Goal: Information Seeking & Learning: Learn about a topic

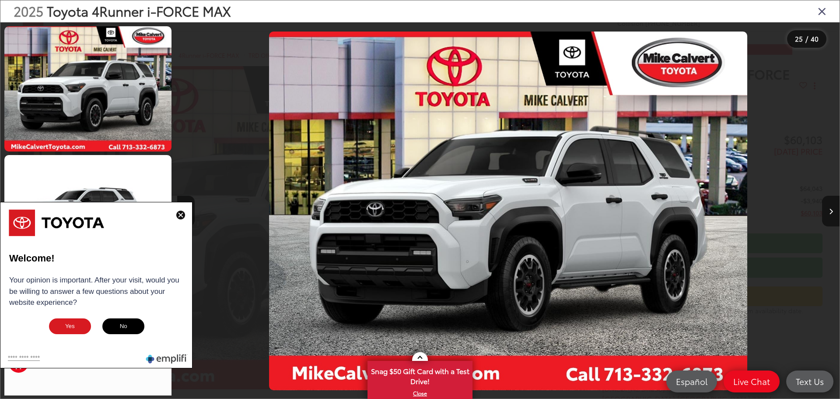
scroll to position [0, 15902]
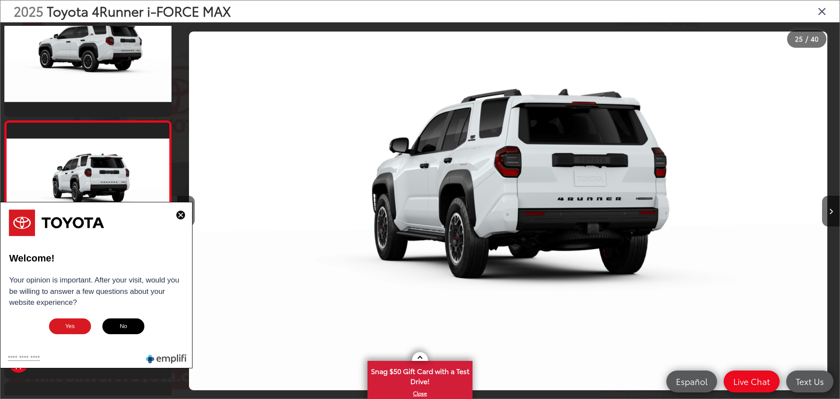
click at [120, 328] on button "No" at bounding box center [124, 326] width 44 height 18
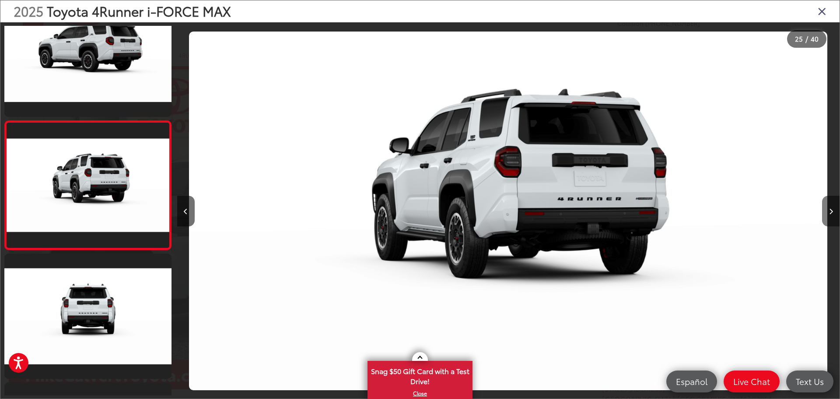
click at [830, 210] on icon "Next image" at bounding box center [831, 211] width 4 height 6
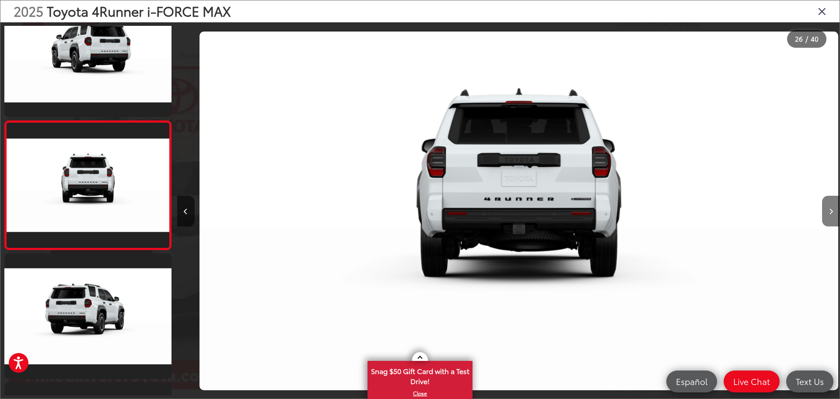
scroll to position [0, 16564]
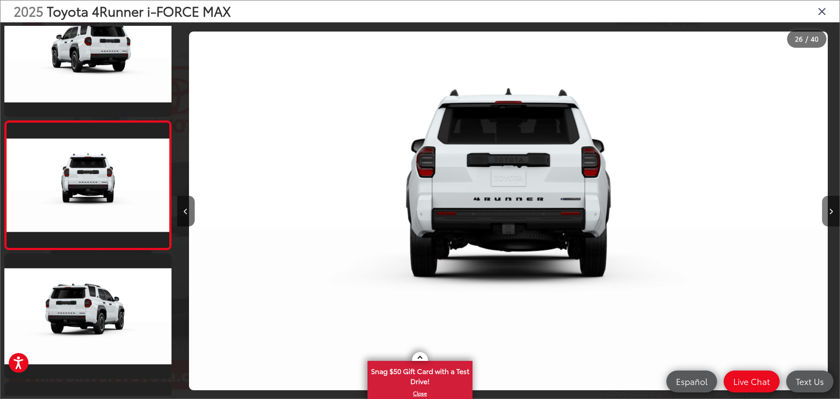
click at [830, 210] on icon "Next image" at bounding box center [831, 211] width 4 height 6
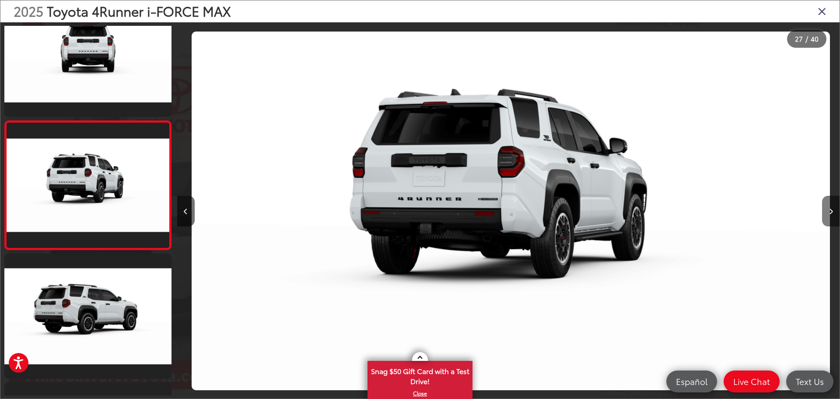
scroll to position [0, 17227]
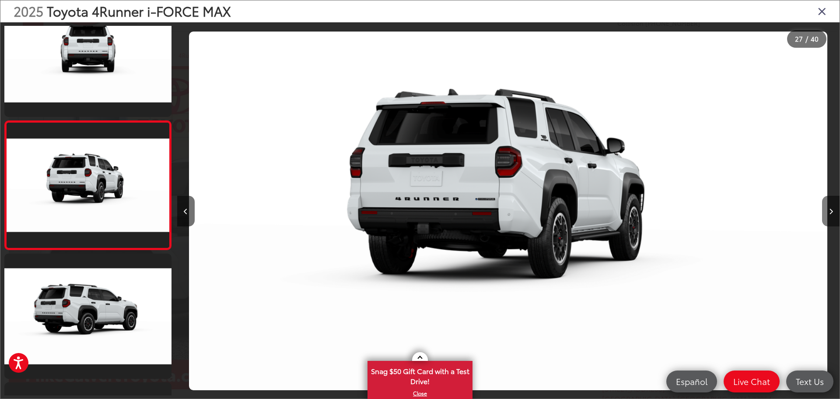
click at [830, 210] on icon "Next image" at bounding box center [831, 211] width 4 height 6
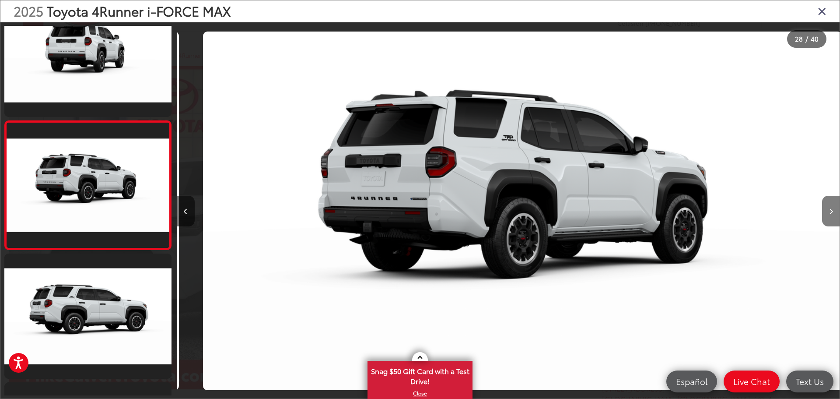
scroll to position [0, 17890]
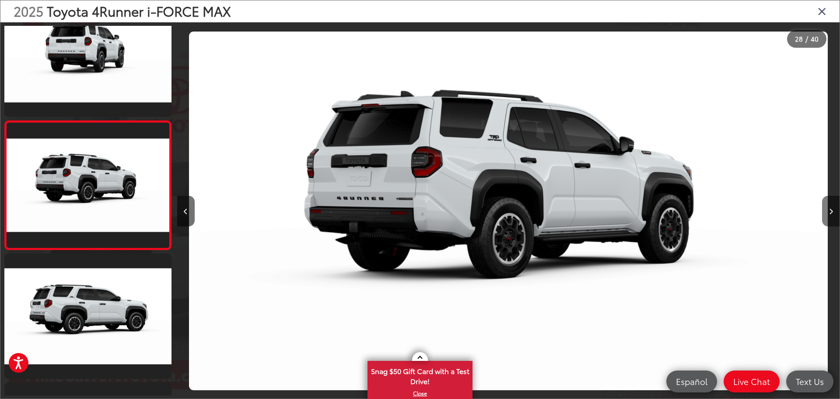
click at [830, 210] on icon "Next image" at bounding box center [831, 211] width 4 height 6
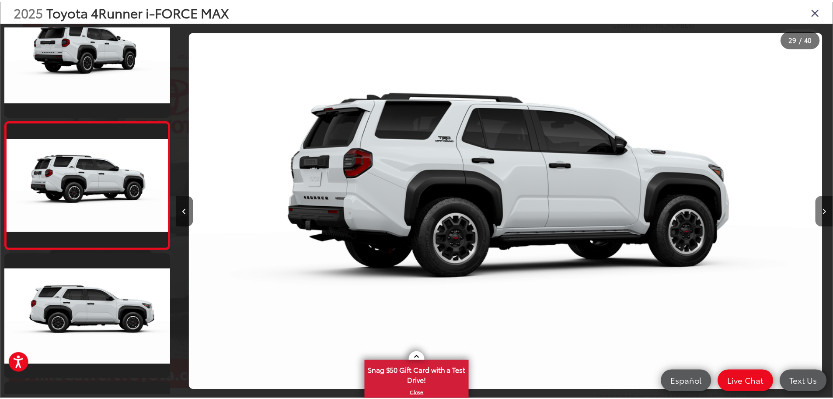
scroll to position [0, 18552]
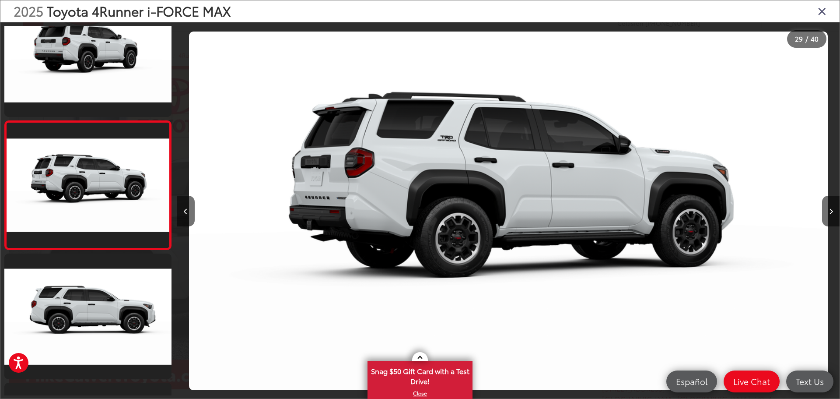
click at [820, 10] on icon "Close gallery" at bounding box center [822, 10] width 9 height 11
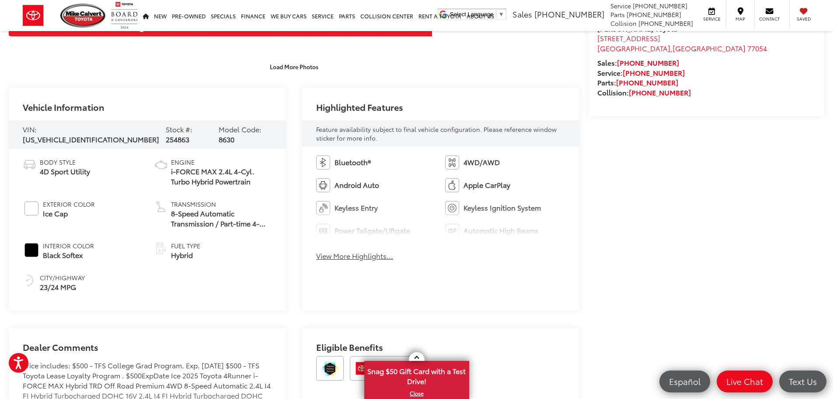
scroll to position [525, 0]
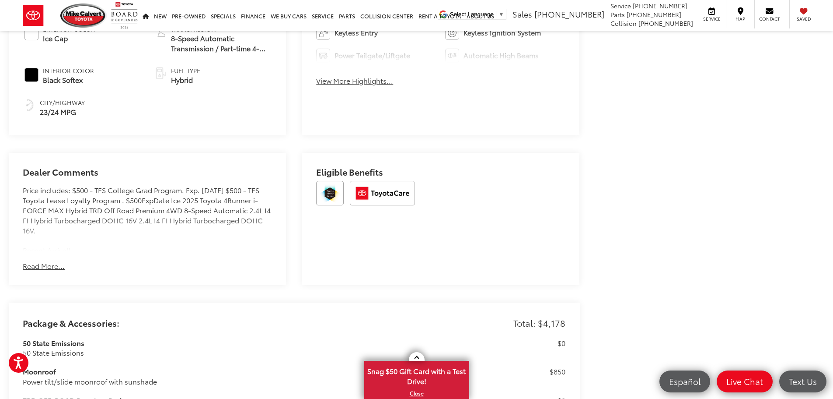
click at [43, 261] on button "Read More..." at bounding box center [44, 266] width 42 height 10
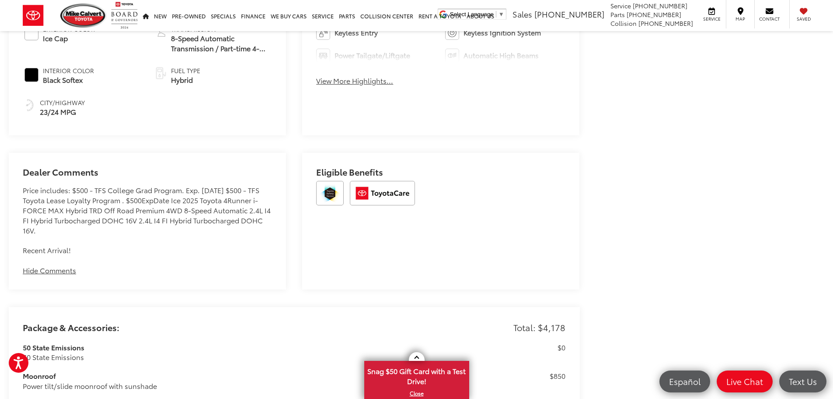
scroll to position [0, 0]
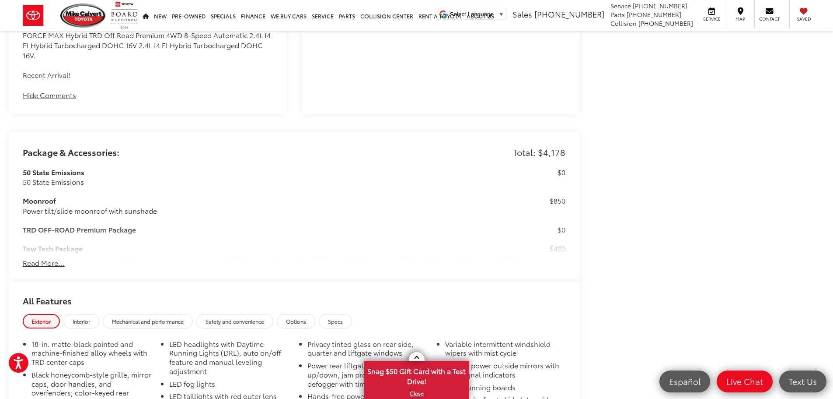
click at [51, 261] on button "Read More..." at bounding box center [44, 263] width 42 height 10
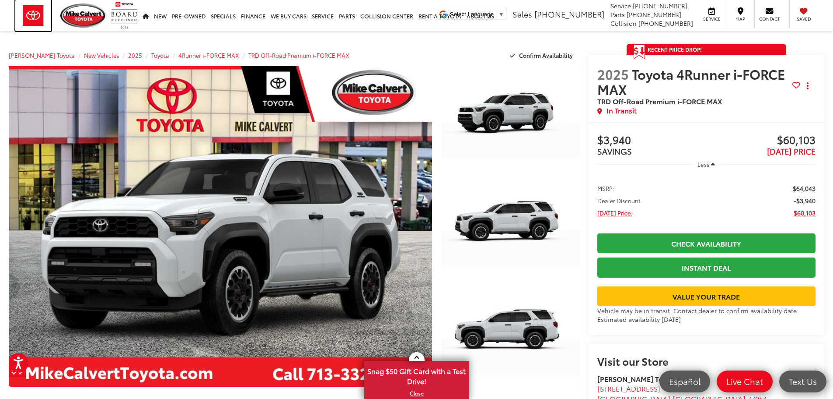
click at [33, 15] on img at bounding box center [33, 15] width 36 height 31
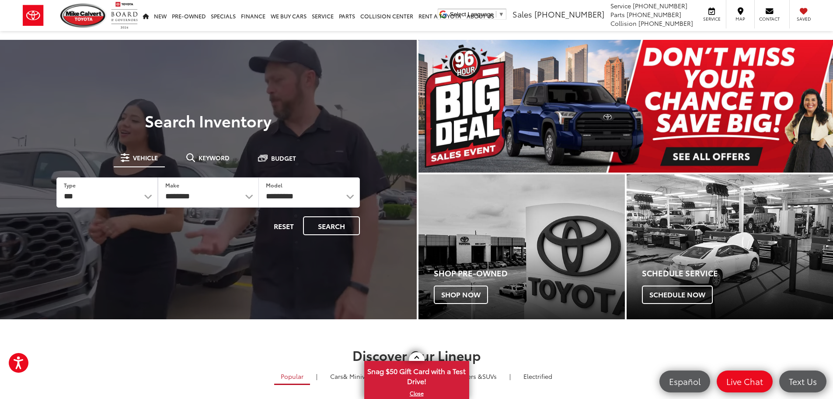
click at [734, 159] on img "carousel slide number 1 of 1" at bounding box center [626, 106] width 415 height 133
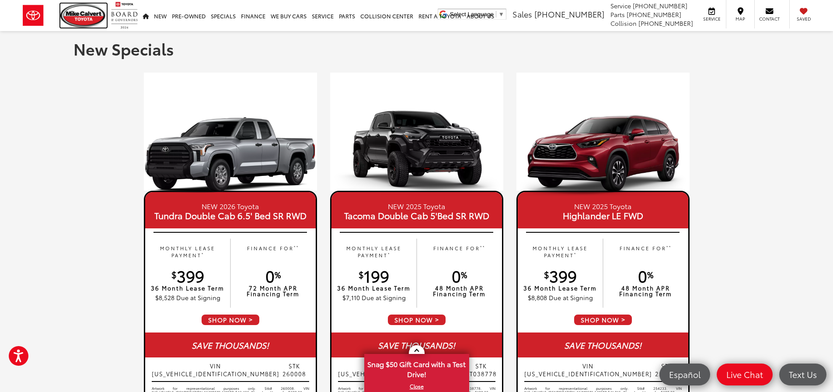
click at [89, 15] on img at bounding box center [83, 16] width 46 height 24
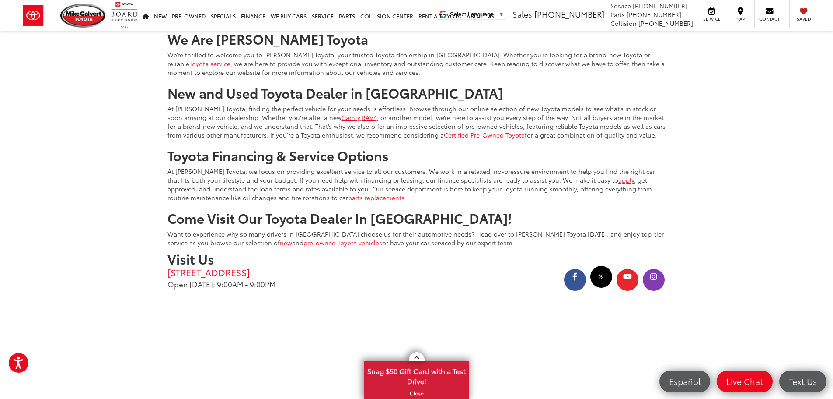
scroll to position [1811, 0]
